Goal: Transaction & Acquisition: Purchase product/service

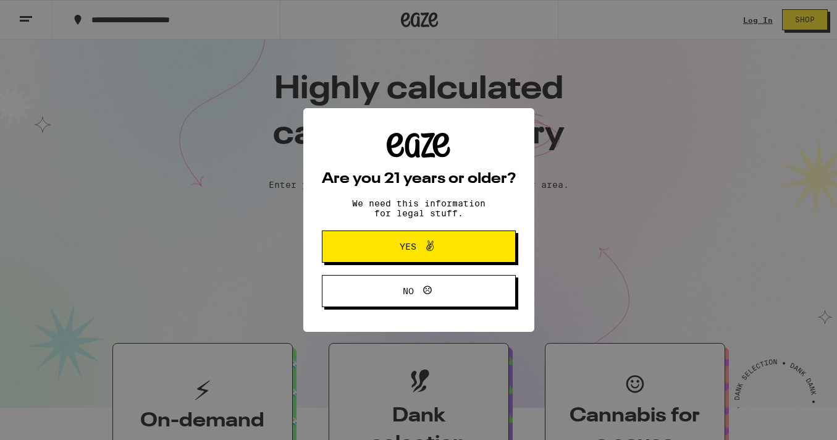
click at [439, 247] on span "Yes" at bounding box center [419, 247] width 94 height 16
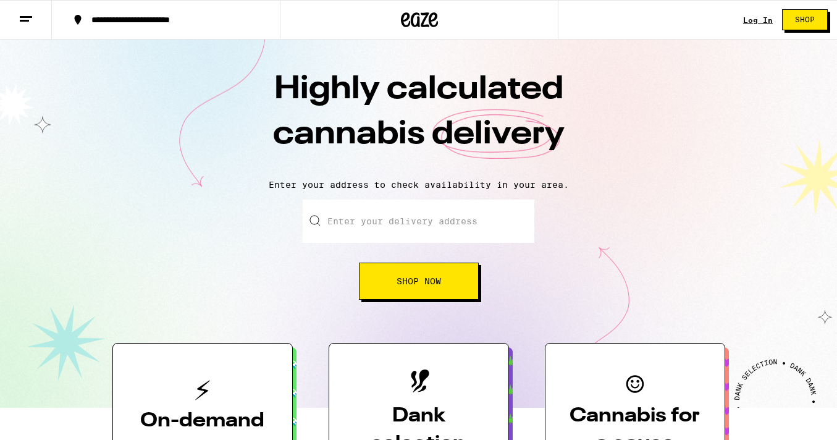
click at [353, 229] on input "Enter your delivery address" at bounding box center [419, 221] width 232 height 43
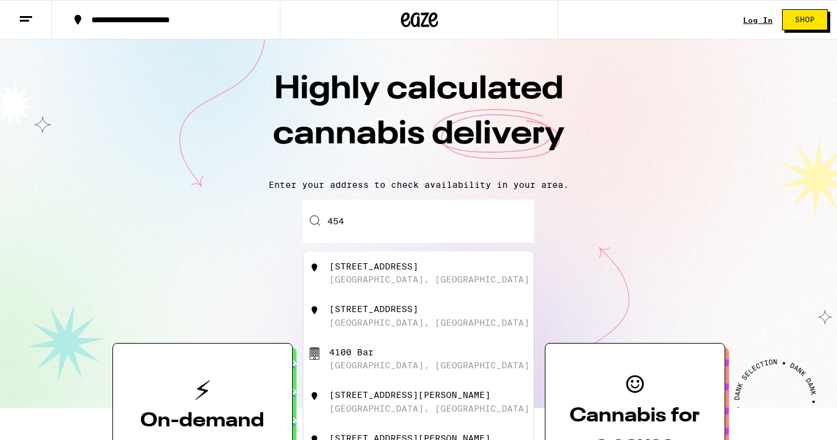
type input "4544"
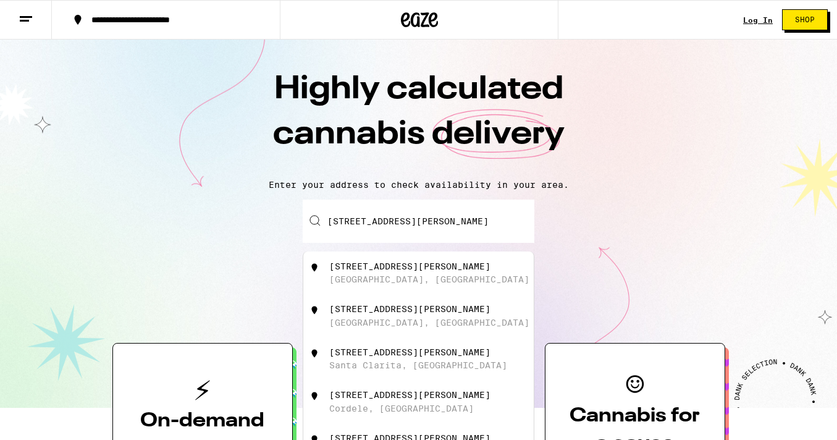
click at [360, 273] on div "4544 Dockweiler St Los Angeles, CA" at bounding box center [439, 272] width 221 height 23
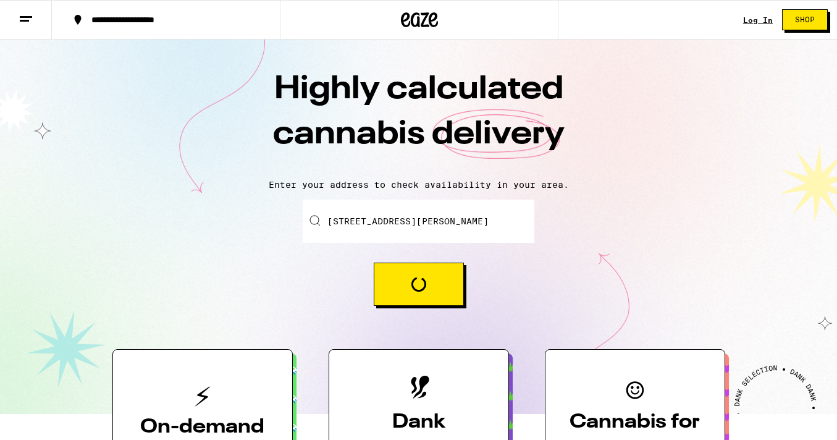
type input "4544 Dockweiler St, Los Angeles, CA"
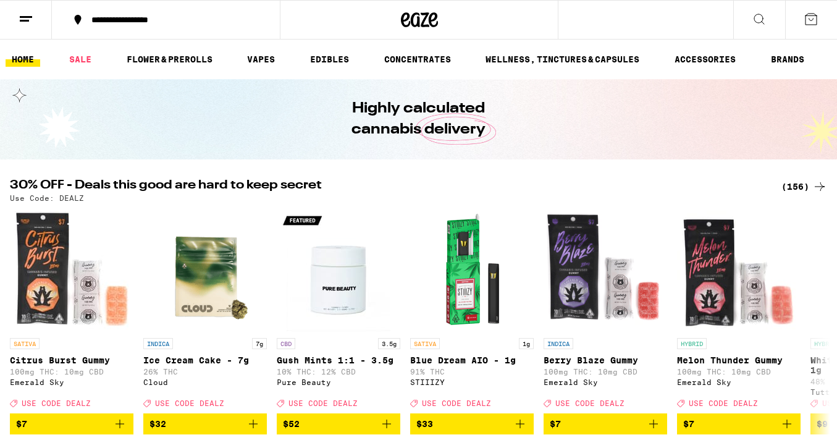
scroll to position [1, 0]
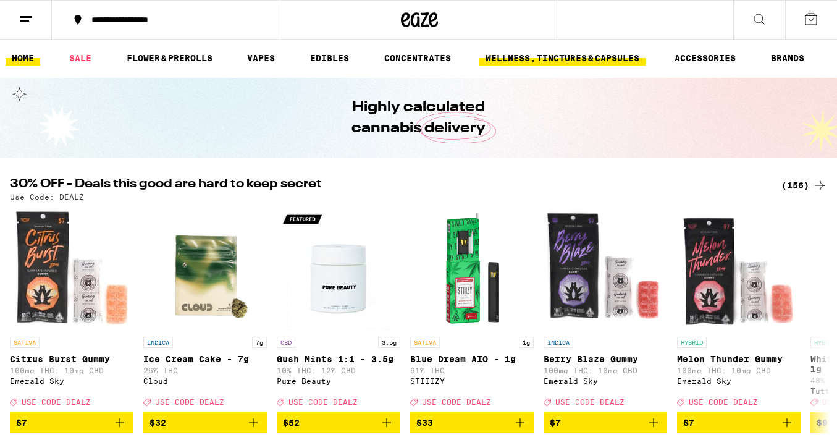
click at [565, 52] on link "WELLNESS, TINCTURES & CAPSULES" at bounding box center [563, 58] width 166 height 15
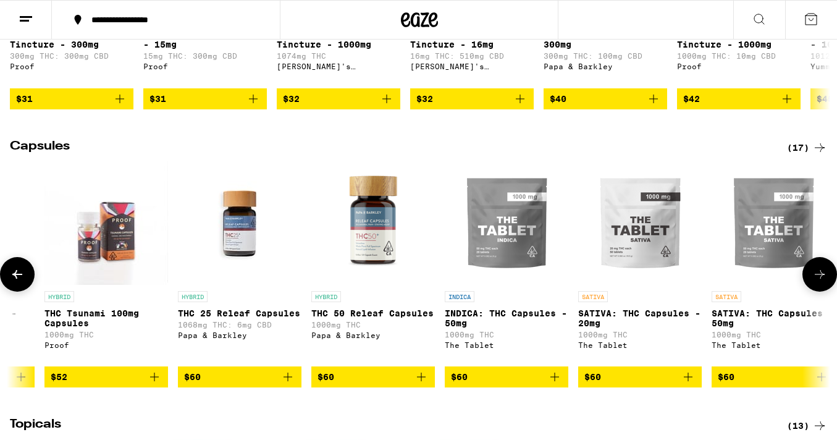
scroll to position [598, 0]
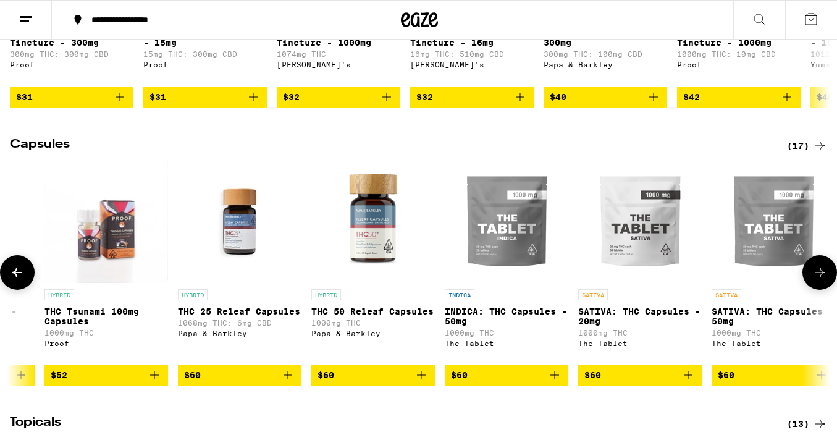
click at [632, 255] on img "Open page for SATIVA: THC Capsules - 20mg from The Tablet" at bounding box center [640, 221] width 124 height 124
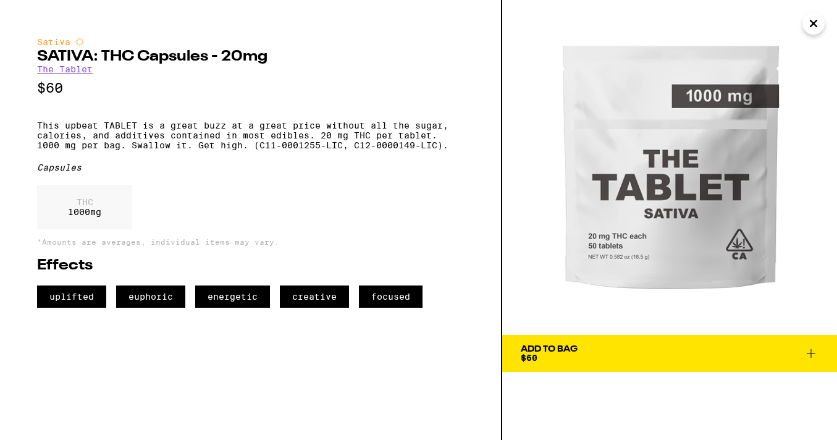
click at [565, 357] on div "Add To Bag $60" at bounding box center [549, 353] width 57 height 17
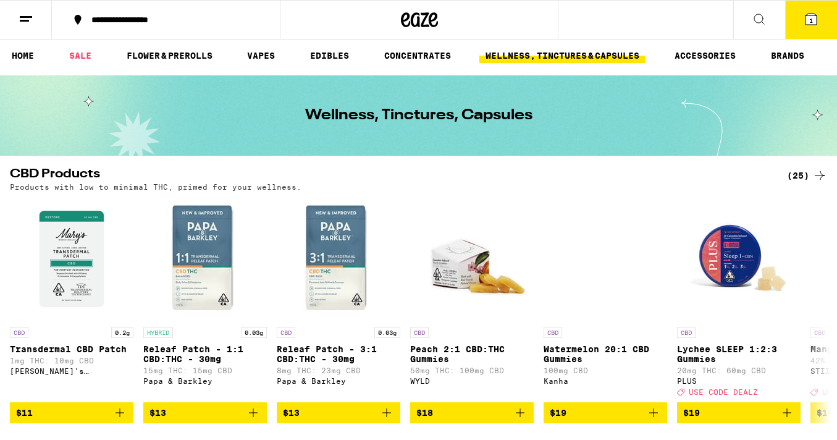
scroll to position [3, 0]
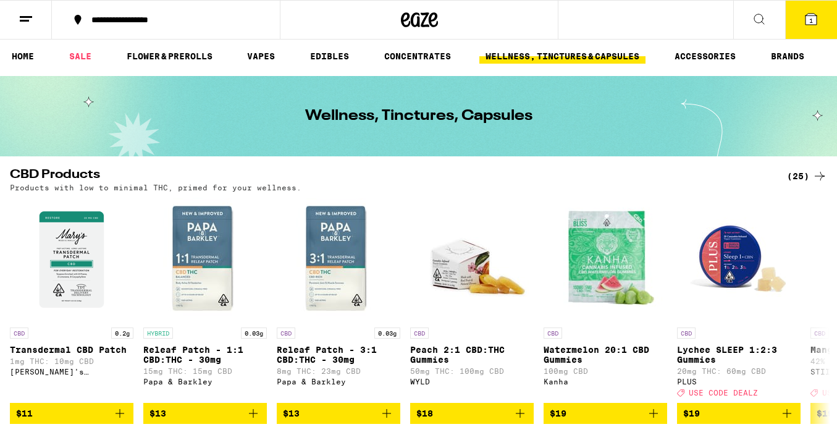
click at [805, 16] on icon at bounding box center [811, 19] width 15 height 15
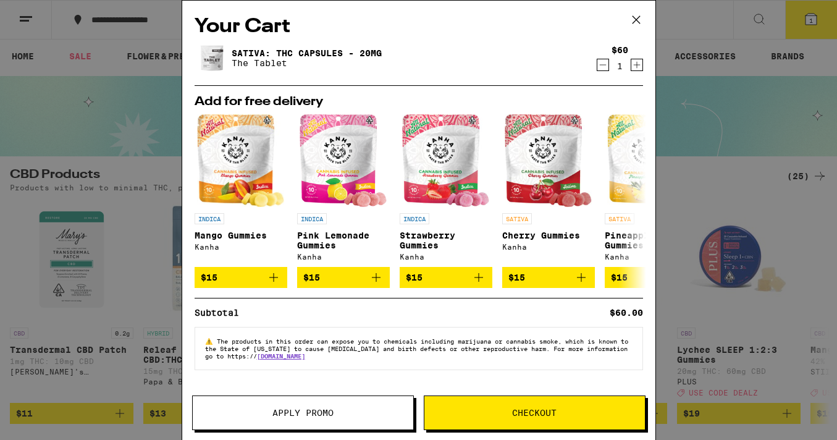
click at [567, 413] on span "Checkout" at bounding box center [535, 412] width 221 height 9
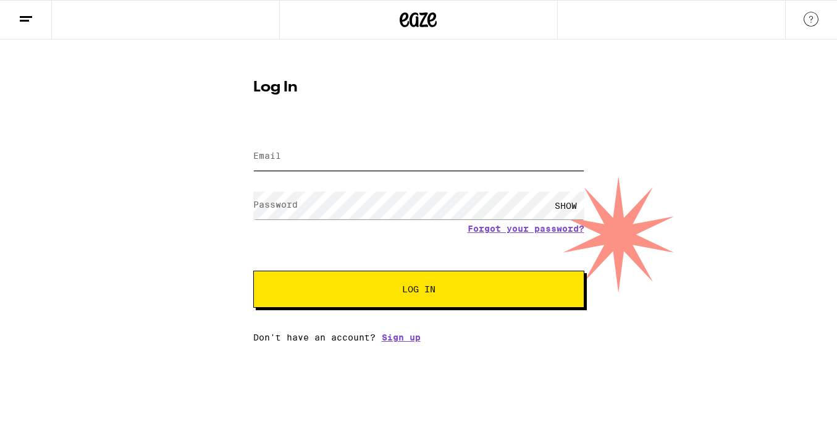
type input "stuart.berman@gmail.com"
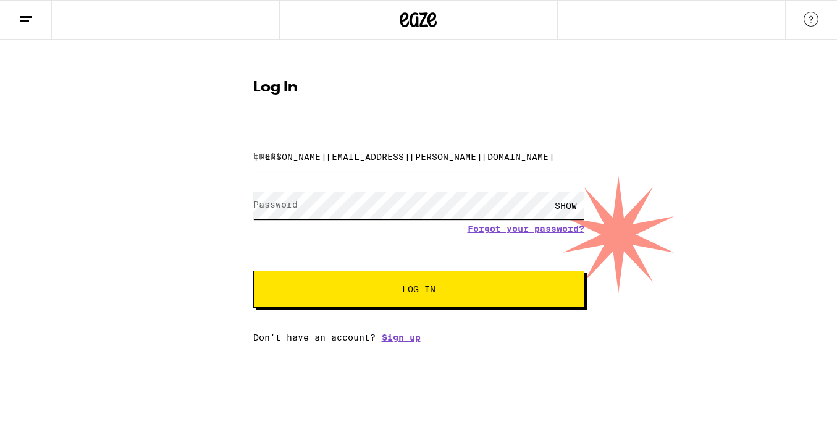
click at [418, 290] on button "Log In" at bounding box center [418, 289] width 331 height 37
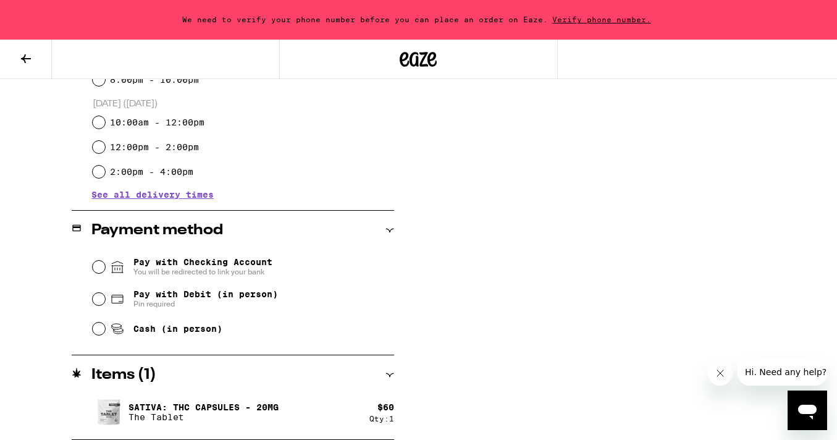
scroll to position [400, 0]
click at [99, 330] on input "Cash (in person)" at bounding box center [99, 329] width 12 height 12
radio input "true"
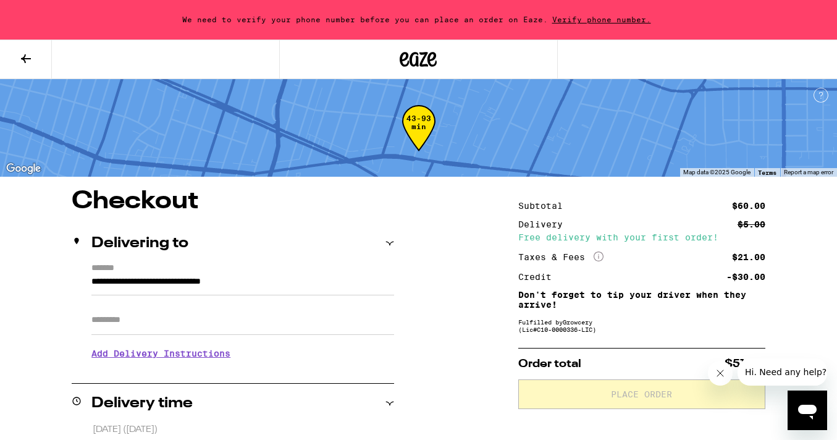
scroll to position [0, 0]
click at [559, 15] on span "Verify phone number." at bounding box center [602, 19] width 108 height 8
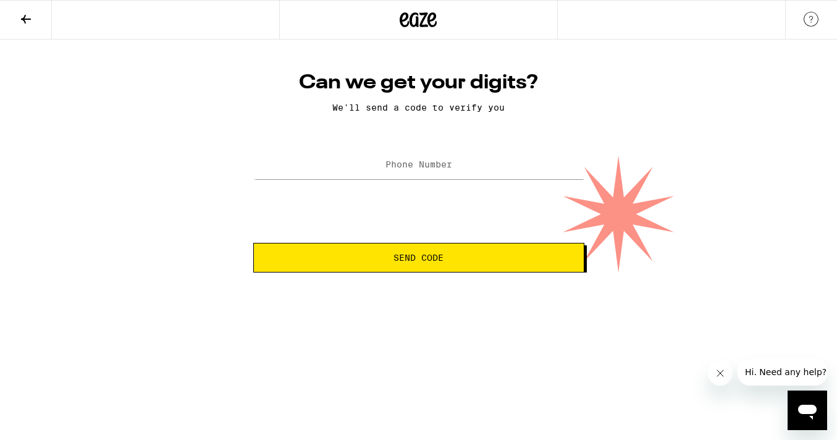
click at [405, 162] on label "Phone Number" at bounding box center [419, 164] width 67 height 10
type input "(415) 847-1113"
click at [424, 266] on button "Send Code" at bounding box center [418, 258] width 331 height 30
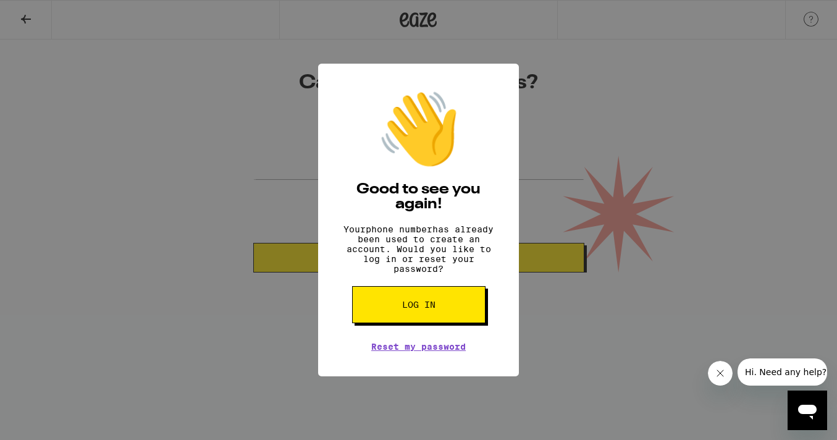
click at [425, 309] on span "Log in" at bounding box center [418, 304] width 33 height 9
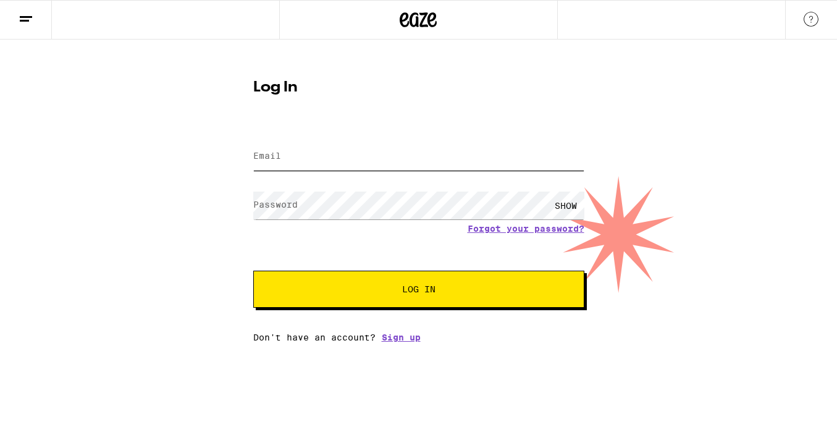
type input "stuart.berman@gmail.com"
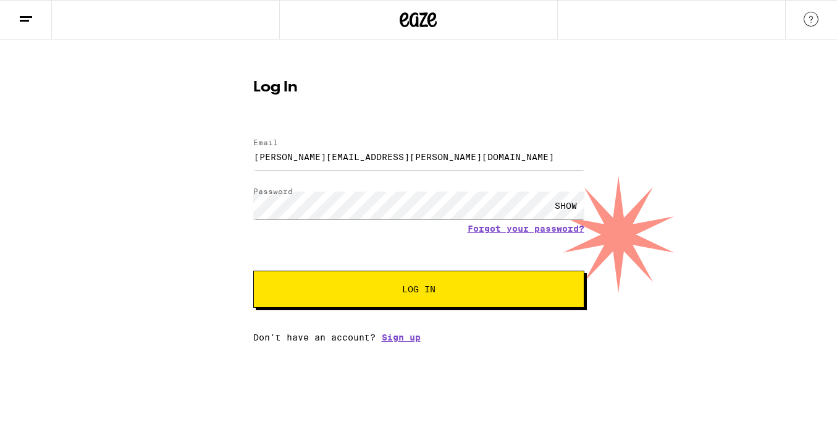
click at [560, 208] on div "SHOW" at bounding box center [566, 206] width 37 height 28
click at [486, 296] on button "Log In" at bounding box center [418, 289] width 331 height 37
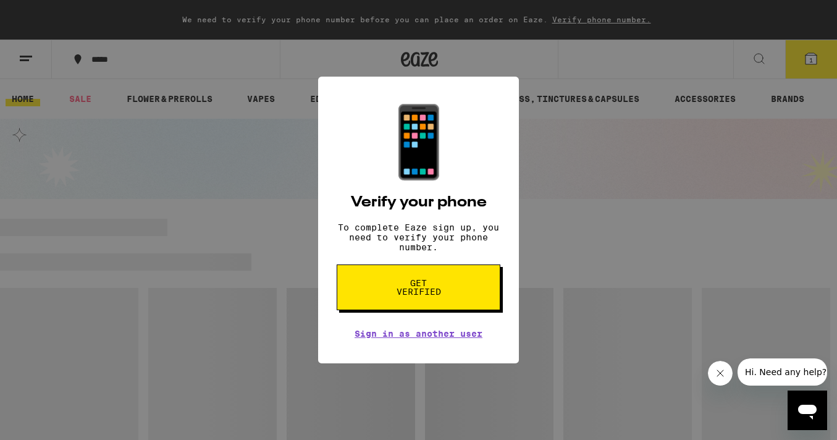
click at [428, 291] on span "Get verified" at bounding box center [419, 287] width 64 height 17
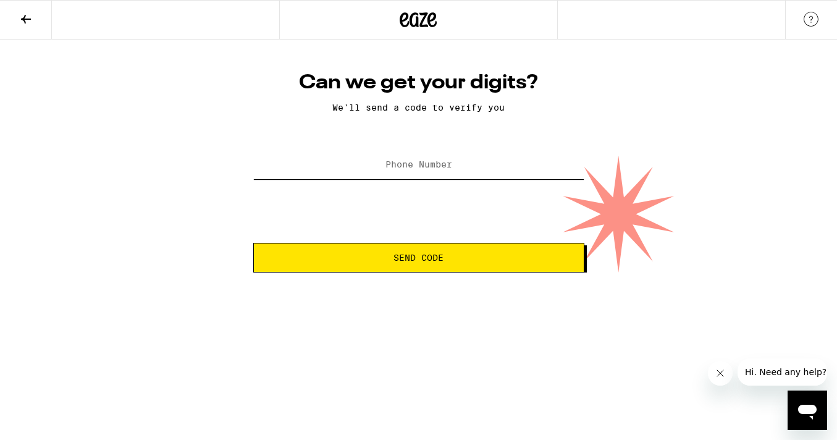
click at [384, 171] on input "Phone Number" at bounding box center [418, 165] width 331 height 28
type input "(415) 847-1113"
click at [397, 265] on button "Send Code" at bounding box center [418, 258] width 331 height 30
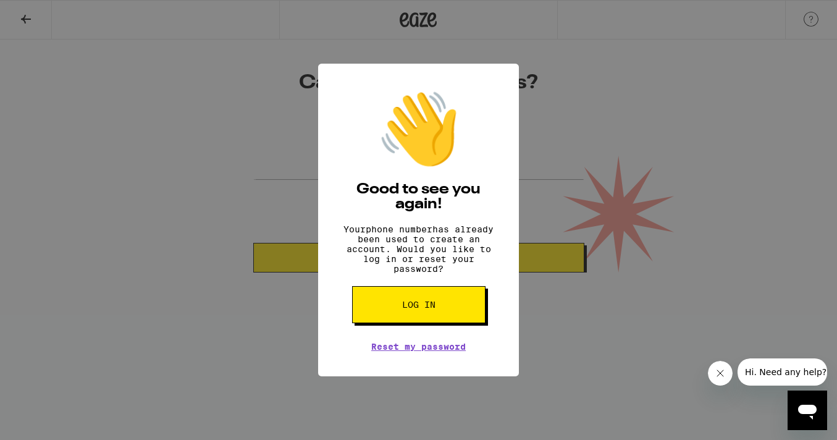
click at [404, 309] on span "Log in" at bounding box center [418, 304] width 33 height 9
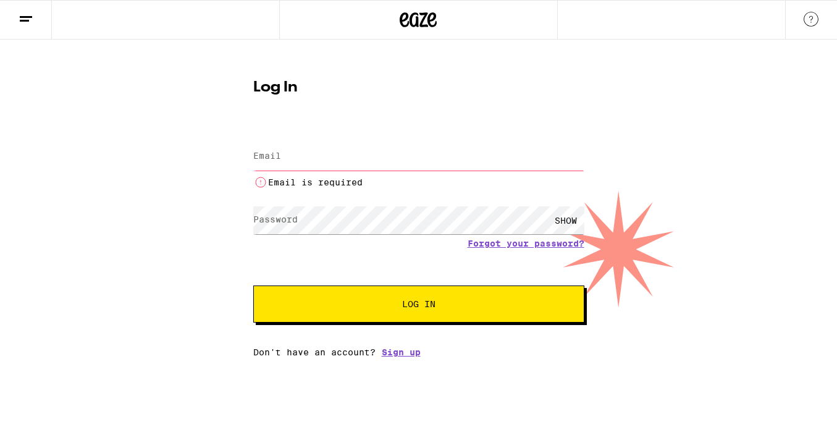
click at [357, 285] on form "Email Email Email is required Password Password SHOW Forgot your password? Log …" at bounding box center [418, 224] width 331 height 197
click at [316, 159] on input "Email" at bounding box center [418, 157] width 331 height 28
type input "stuart.berman@gmail.com"
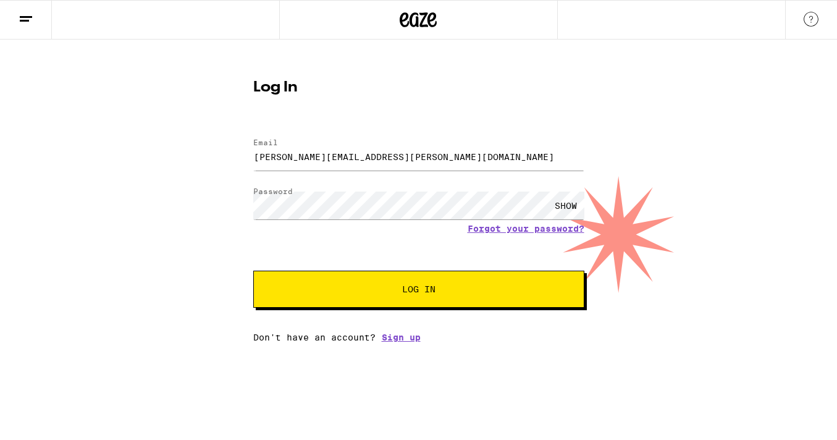
click at [376, 290] on span "Log In" at bounding box center [418, 289] width 231 height 9
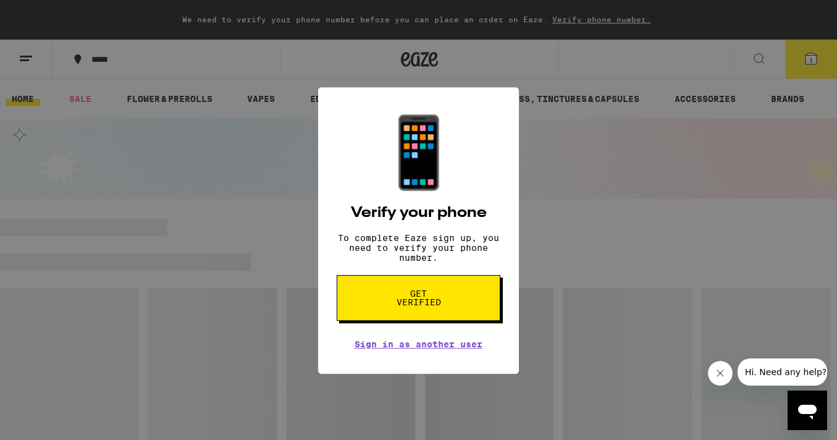
click at [402, 285] on span "Get verified" at bounding box center [419, 287] width 64 height 17
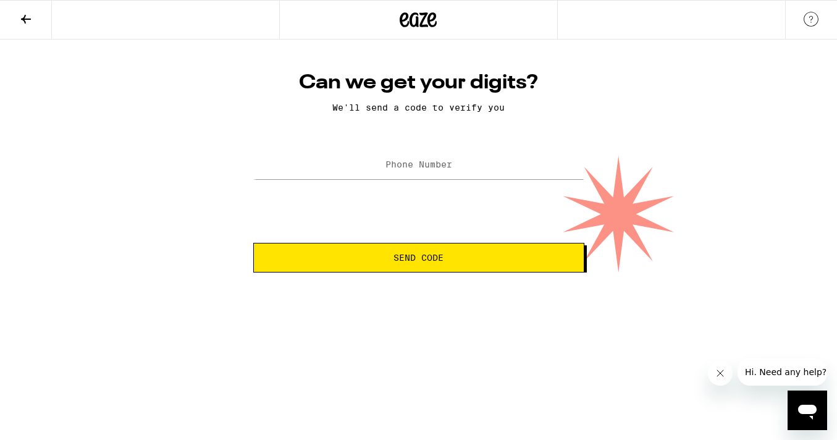
click at [410, 164] on label "Phone Number" at bounding box center [419, 164] width 67 height 10
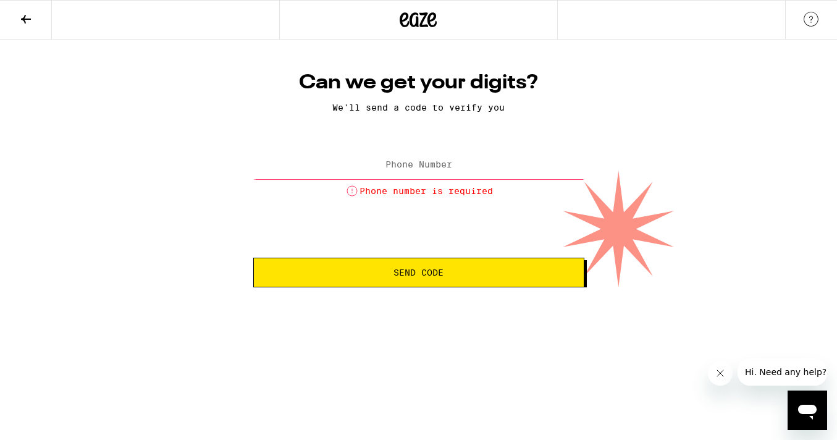
click at [800, 407] on icon "Open messaging window" at bounding box center [807, 412] width 19 height 15
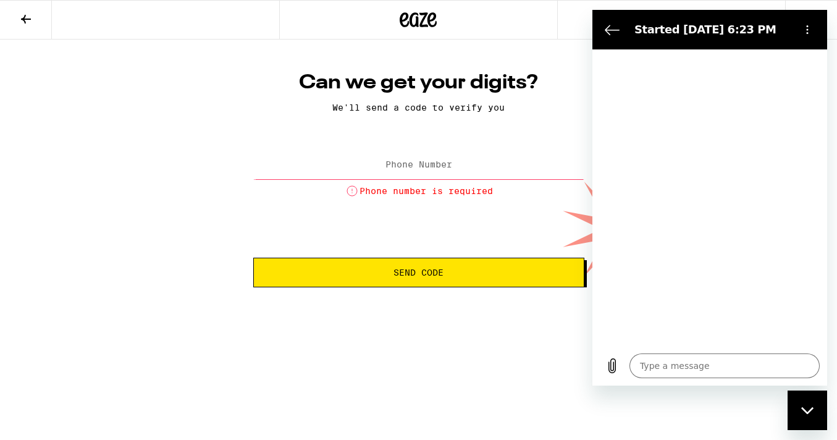
type textarea "x"
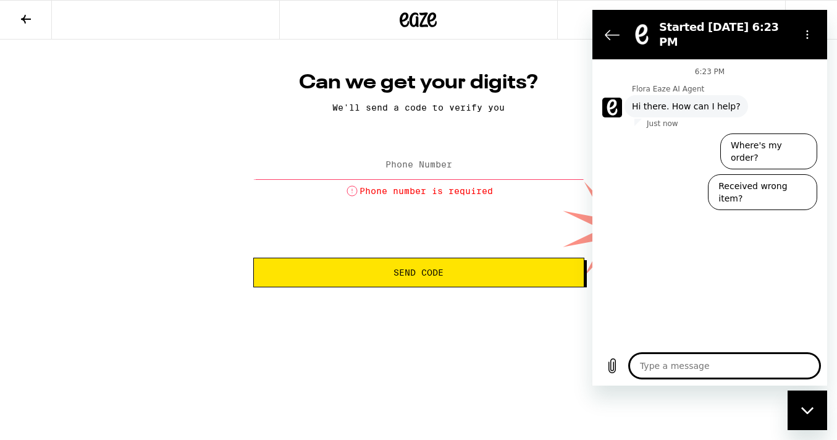
click at [666, 368] on textarea at bounding box center [725, 365] width 190 height 25
type textarea "w"
type textarea "x"
type textarea "wo"
type textarea "x"
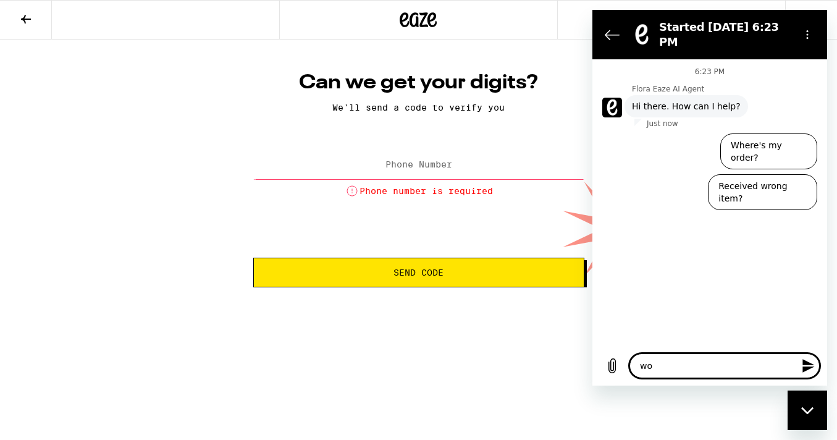
type textarea "won"
type textarea "x"
type textarea "wont"
type textarea "x"
type textarea "wont"
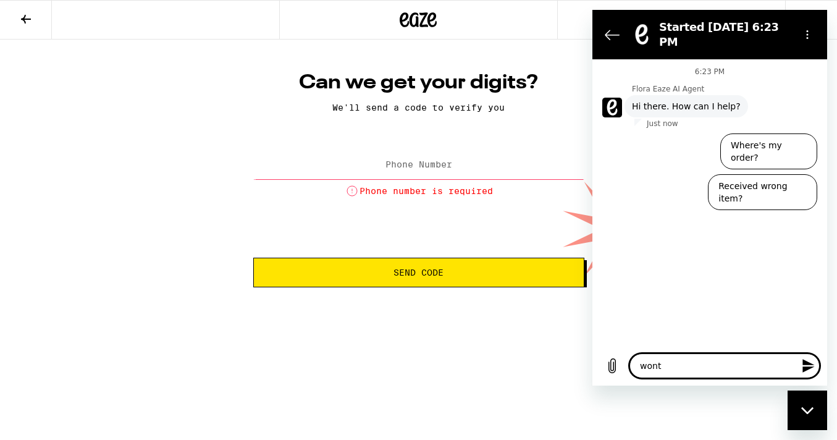
type textarea "x"
type textarea "wont l"
type textarea "x"
type textarea "wont le"
type textarea "x"
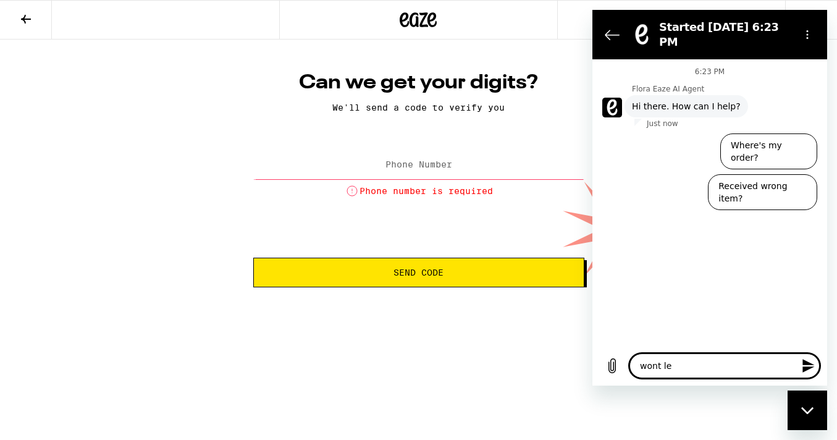
type textarea "wont let"
type textarea "x"
type textarea "wont let"
type textarea "x"
type textarea "wont let m"
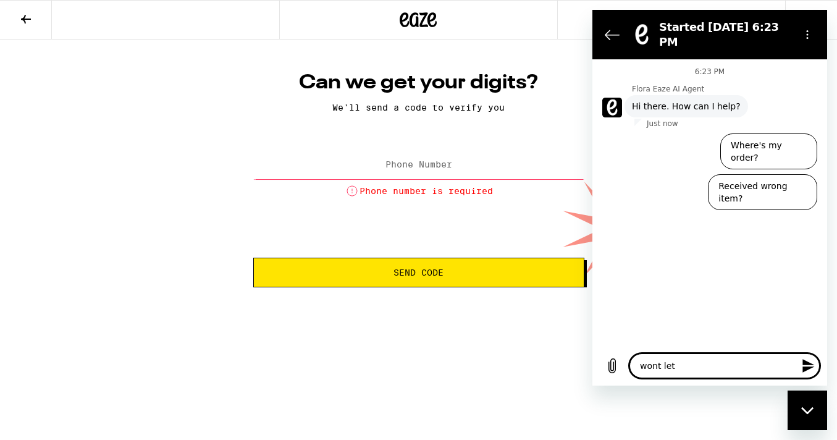
type textarea "x"
type textarea "wont let me"
type textarea "x"
type textarea "wont let me"
type textarea "x"
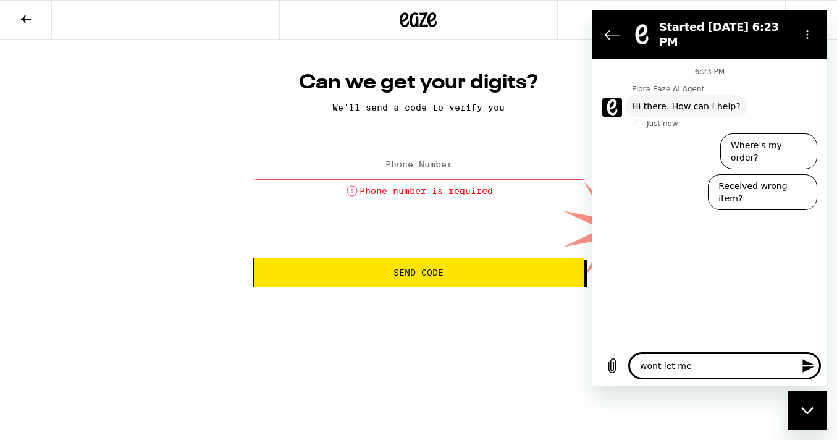
type textarea "wont let me l"
type textarea "x"
type textarea "wont let me lo"
type textarea "x"
type textarea "wont let me log"
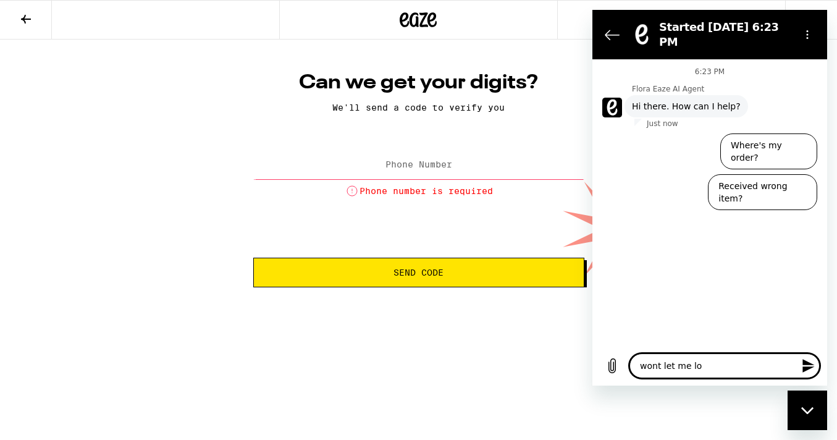
type textarea "x"
type textarea "wont let me log"
type textarea "x"
type textarea "wont let me log i"
type textarea "x"
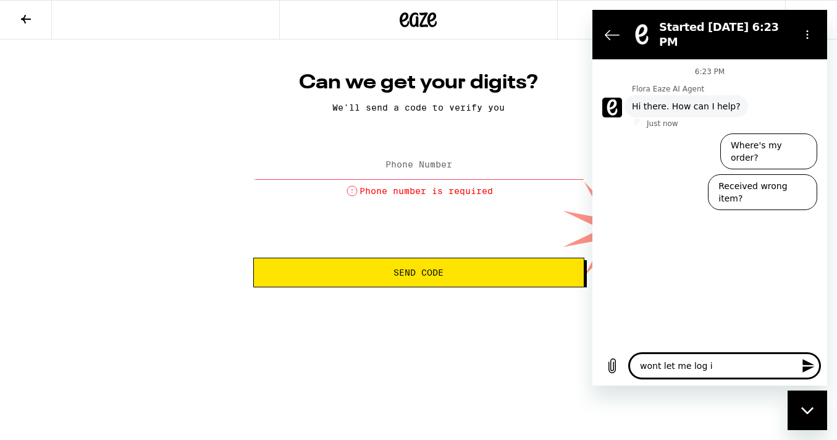
type textarea "wont let me log in"
type textarea "x"
type textarea "wont let me log in"
type textarea "x"
type textarea "wont let me log in k"
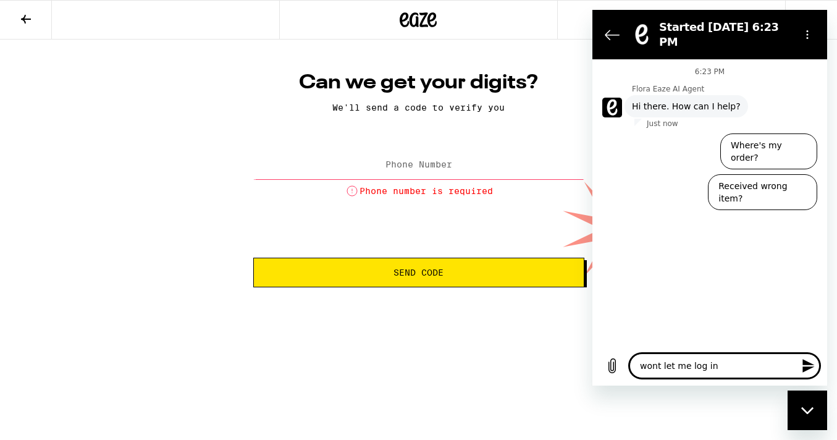
type textarea "x"
type textarea "wont let me log in ke"
type textarea "x"
type textarea "wont let me log in kee"
type textarea "x"
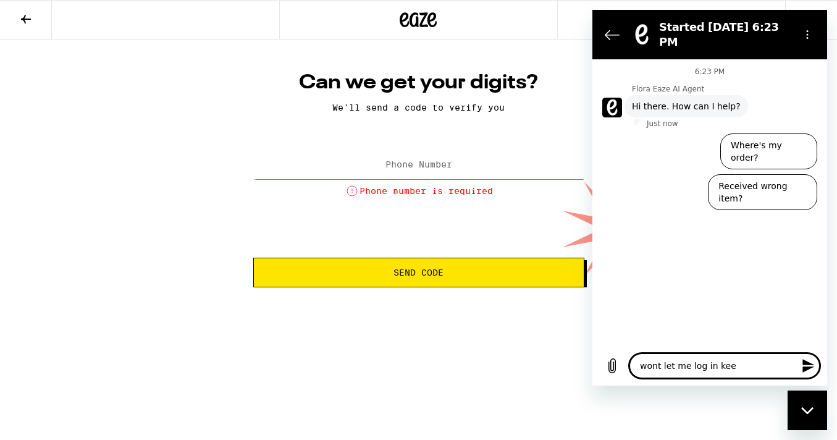
type textarea "wont let me log in keep"
type textarea "x"
type textarea "wont let me log in keeps"
type textarea "x"
type textarea "wont let me log in keeps"
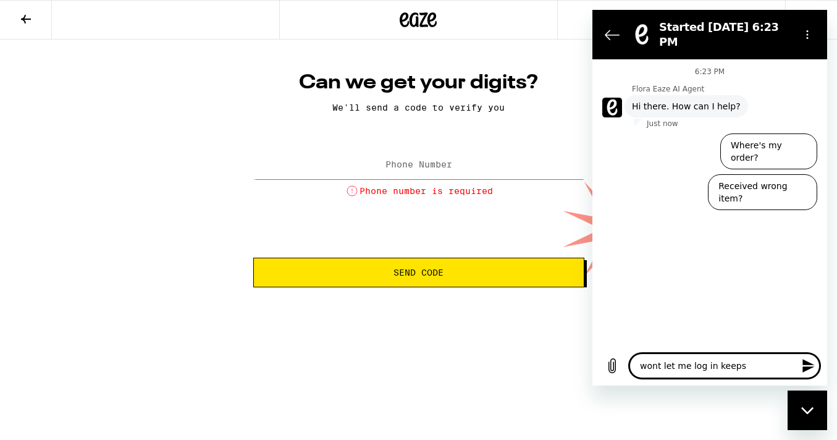
type textarea "x"
type textarea "wont let me log in keeps a"
type textarea "x"
type textarea "wont let me log in keeps as"
type textarea "x"
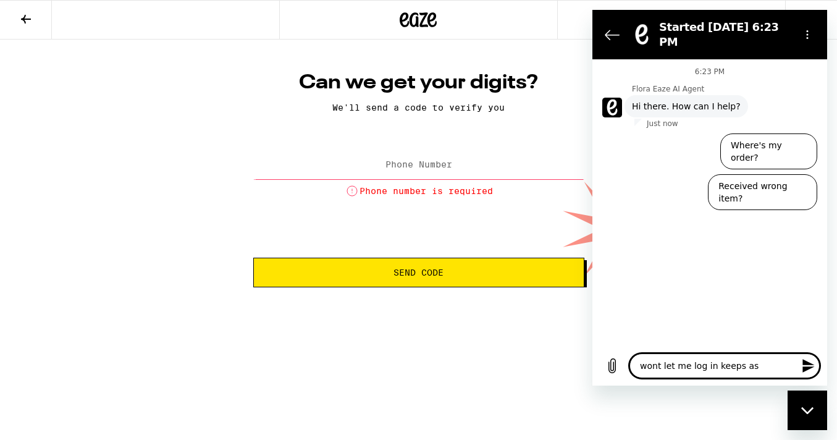
type textarea "wont let me log in keeps ask"
type textarea "x"
type textarea "wont let me log in keeps aski"
type textarea "x"
type textarea "wont let me log in keeps askin"
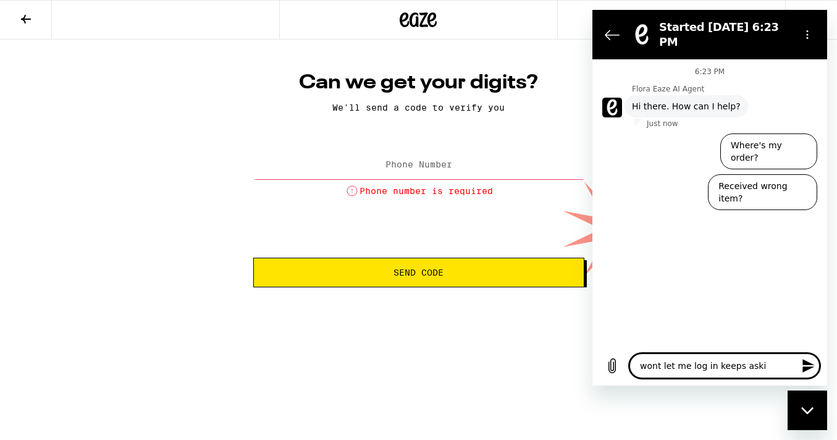
type textarea "x"
type textarea "wont let me log in keeps askinf"
type textarea "x"
type textarea "wont let me log in keeps askin"
type textarea "x"
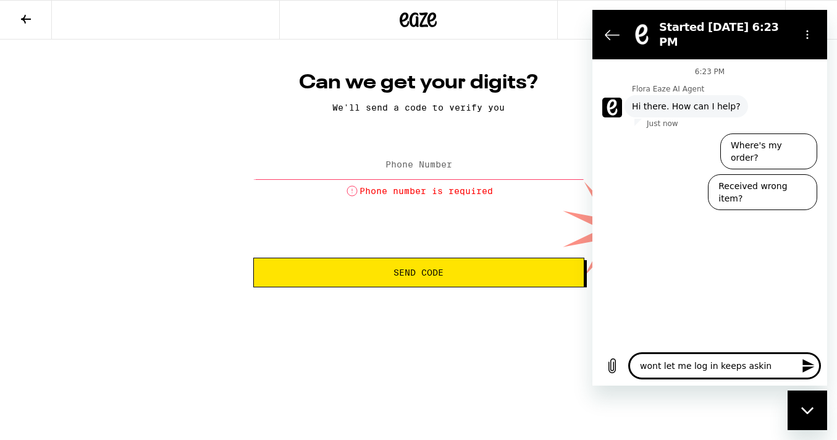
type textarea "wont let me log in keeps asking"
type textarea "x"
type textarea "wont let me log in keeps asking"
type textarea "x"
type textarea "wont let me log in keeps asking s"
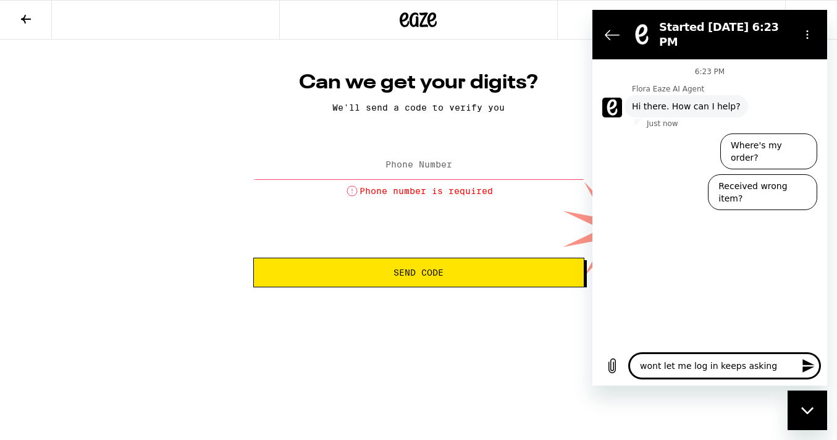
type textarea "x"
type textarea "wont let me log in keeps asking sa"
type textarea "x"
type textarea "wont let me log in keeps asking sam"
type textarea "x"
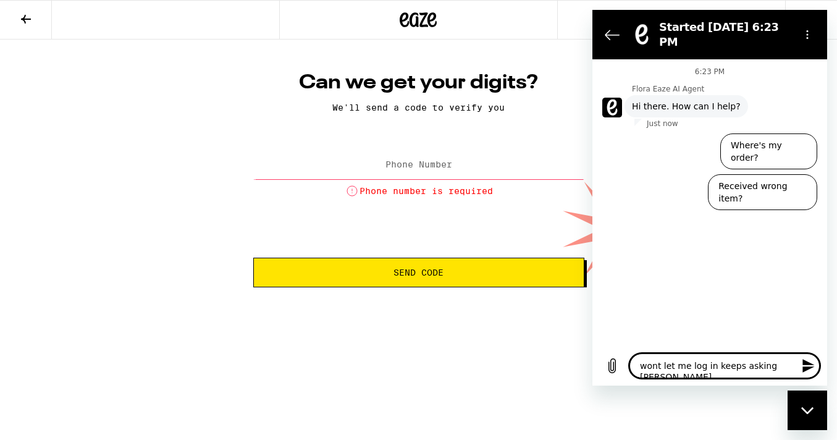
type textarea "wont let me log in keeps asking same"
type textarea "x"
type textarea "wont let me log in keeps asking same"
type textarea "x"
type textarea "wont let me log in keeps asking same q"
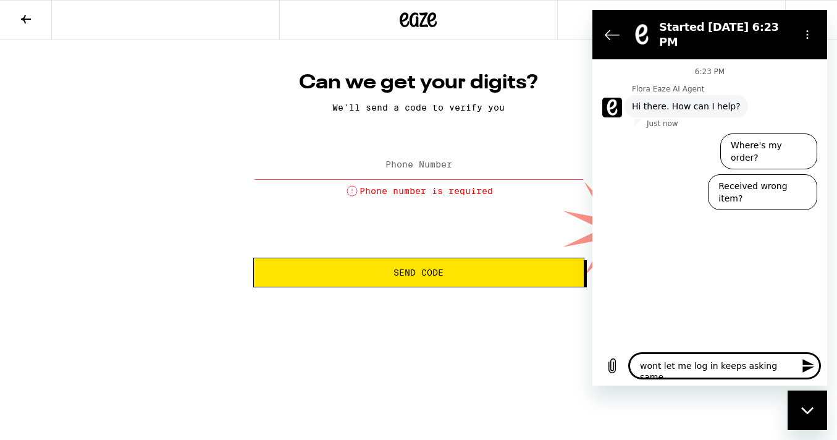
type textarea "x"
type textarea "wont let me log in keeps asking same qu"
type textarea "x"
type textarea "wont let me log in keeps asking same que"
type textarea "x"
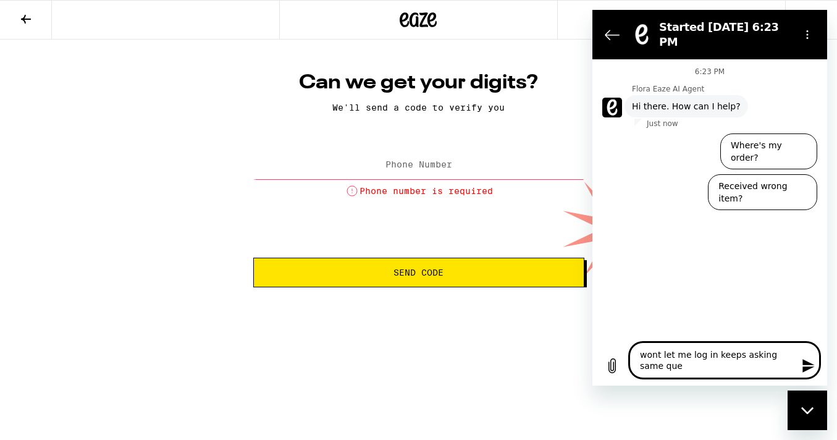
type textarea "wont let me log in keeps asking same ques"
type textarea "x"
type textarea "wont let me log in keeps asking same quest"
type textarea "x"
type textarea "wont let me log in keeps asking same questi"
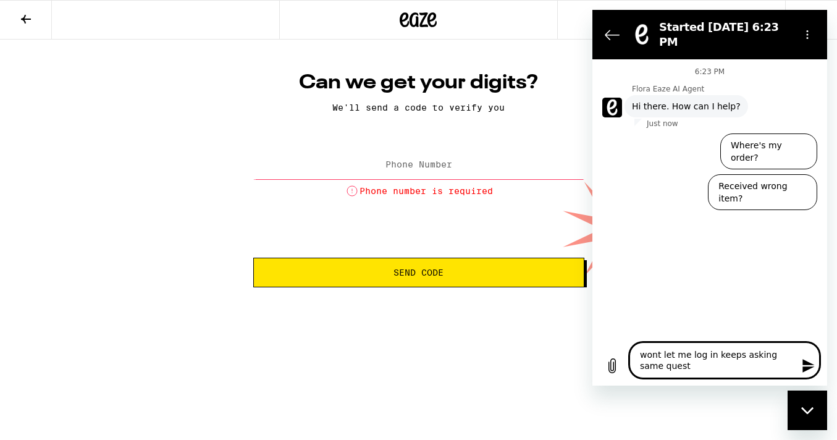
type textarea "x"
type textarea "wont let me log in keeps asking same questio"
type textarea "x"
type textarea "wont let me log in keeps asking same question"
type textarea "x"
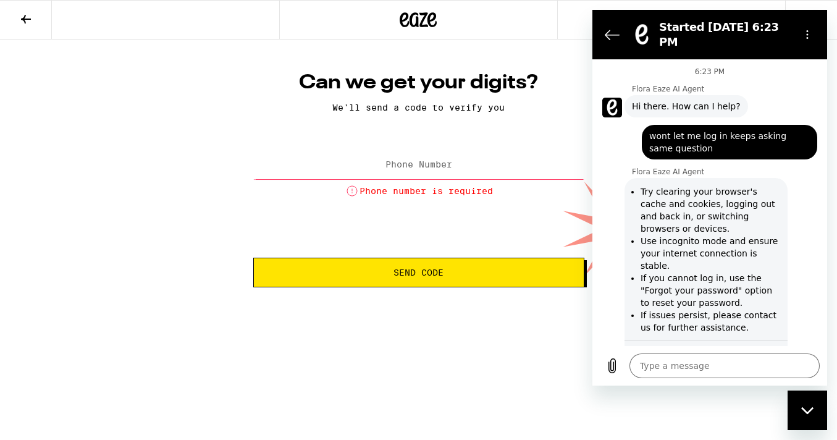
click at [465, 233] on form "Phone Number Phone number is required Send Code" at bounding box center [418, 217] width 331 height 140
click at [488, 287] on html "Can we get your digits? We'll send a code to verify you Phone Number Phone numb…" at bounding box center [418, 143] width 837 height 287
click at [486, 43] on div "Can we get your digits? We'll send a code to verify you Phone Number Phone numb…" at bounding box center [418, 164] width 837 height 248
click at [237, 46] on div "Can we get your digits? We'll send a code to verify you Phone Number Phone numb…" at bounding box center [418, 164] width 837 height 248
type textarea "x"
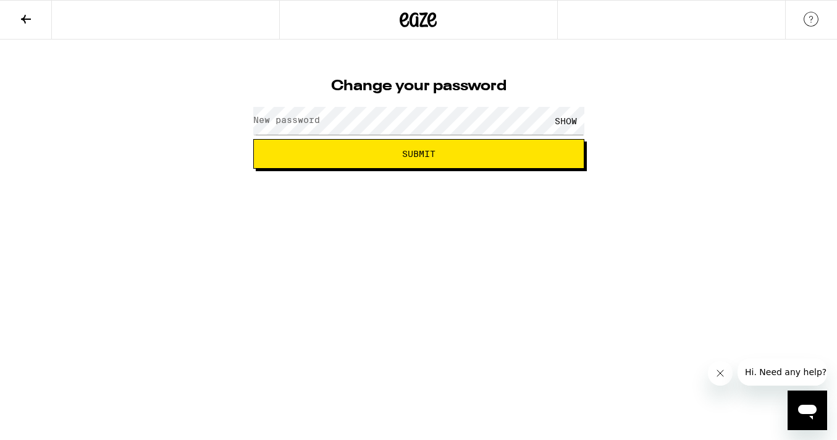
click at [315, 121] on label "New password" at bounding box center [286, 120] width 67 height 10
click at [449, 150] on span "Submit" at bounding box center [419, 154] width 310 height 9
